Goal: Task Accomplishment & Management: Complete application form

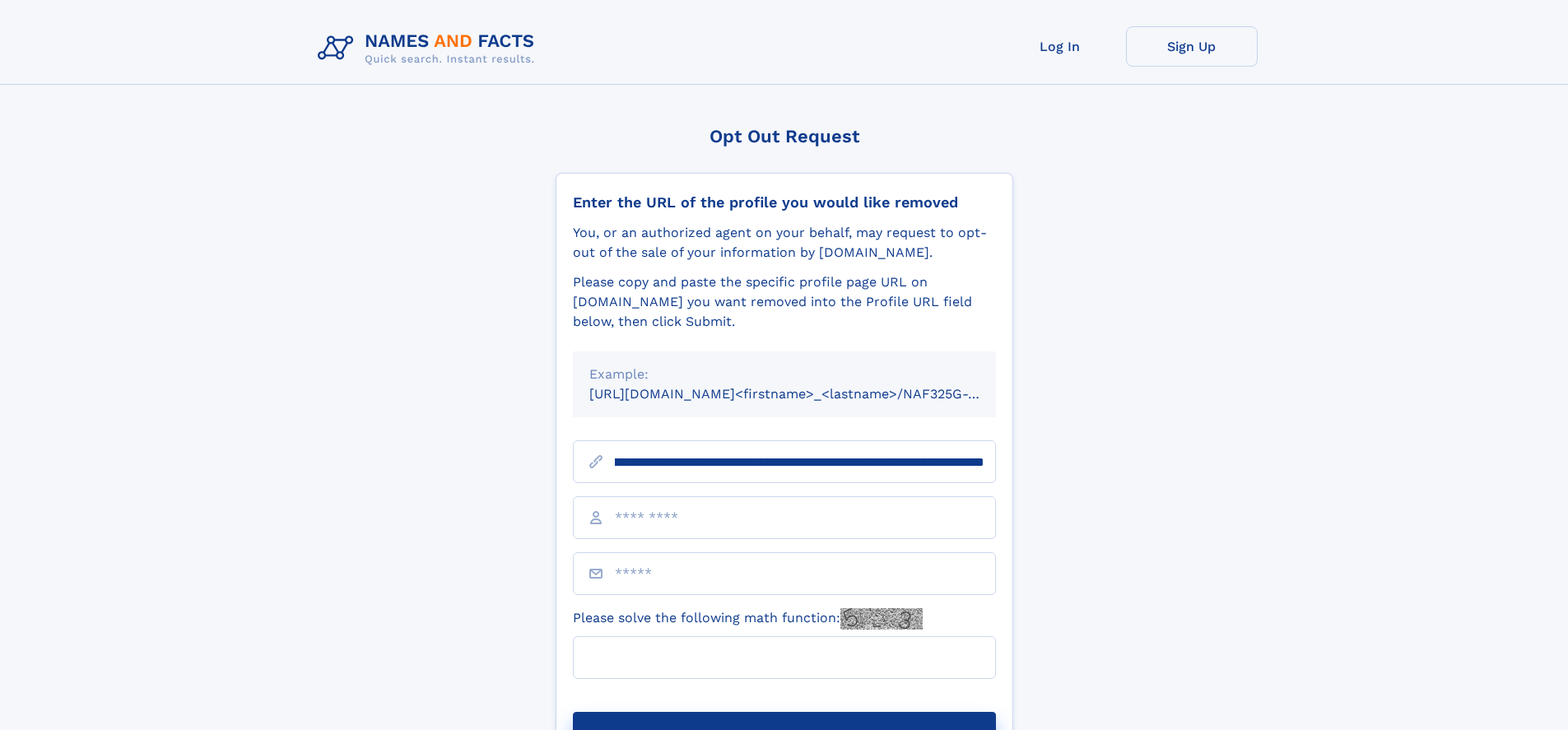
scroll to position [0, 188]
type input "**********"
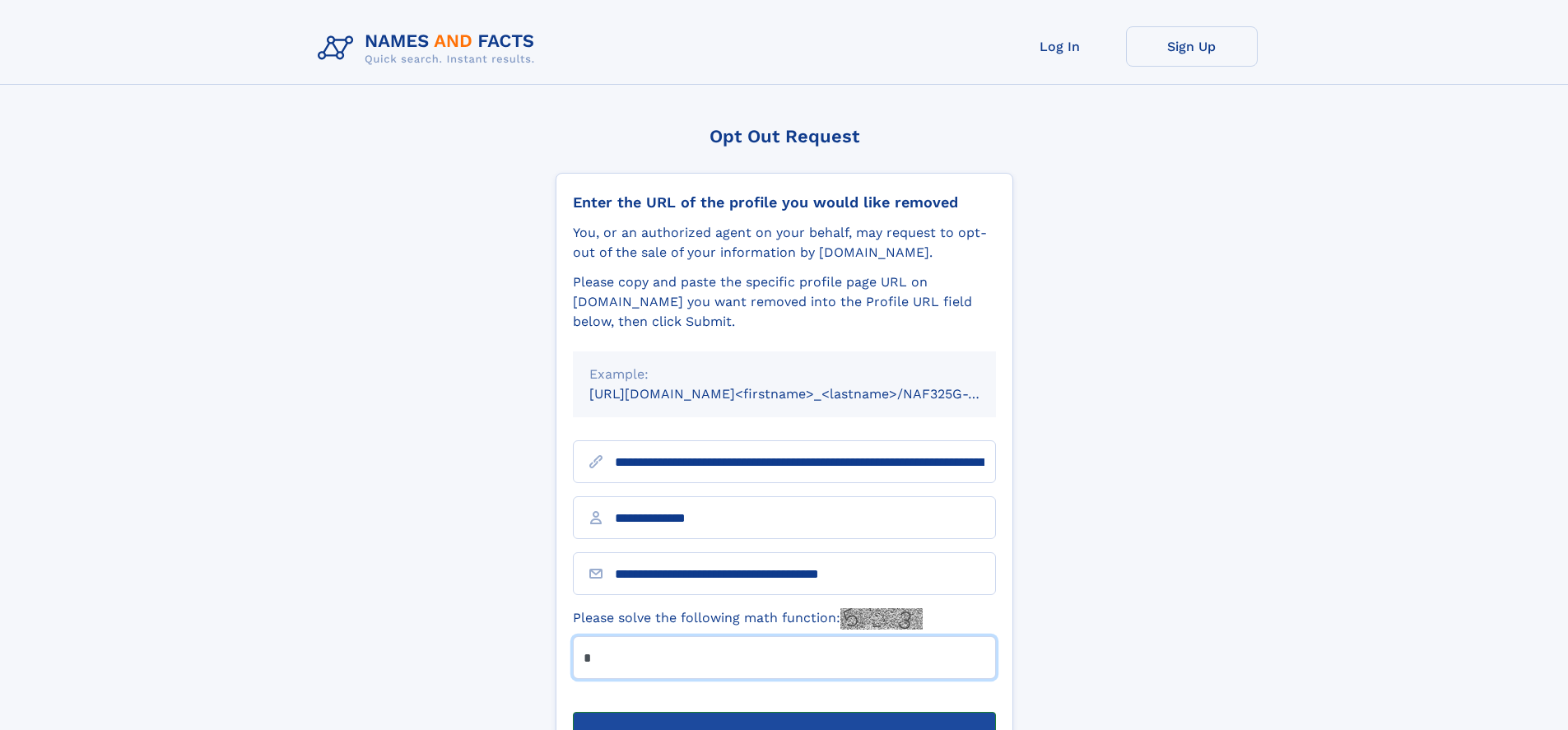
type input "*"
click at [784, 712] on button "Submit Opt Out Request" at bounding box center [784, 738] width 424 height 52
